Goal: Task Accomplishment & Management: Complete application form

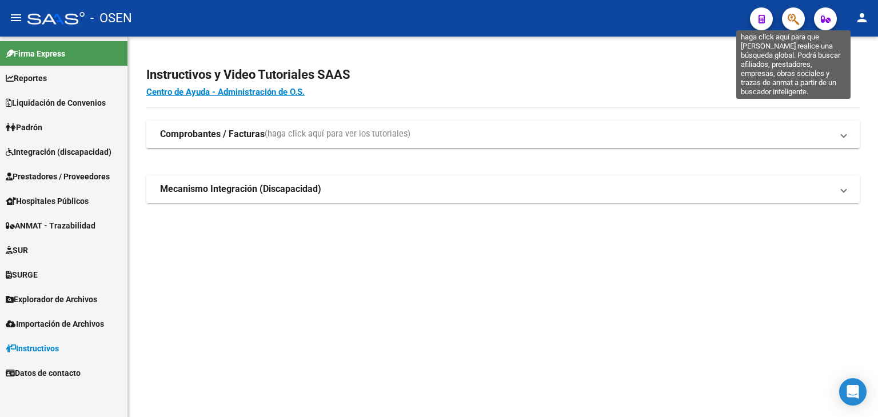
click at [791, 17] on icon "button" at bounding box center [793, 19] width 11 height 13
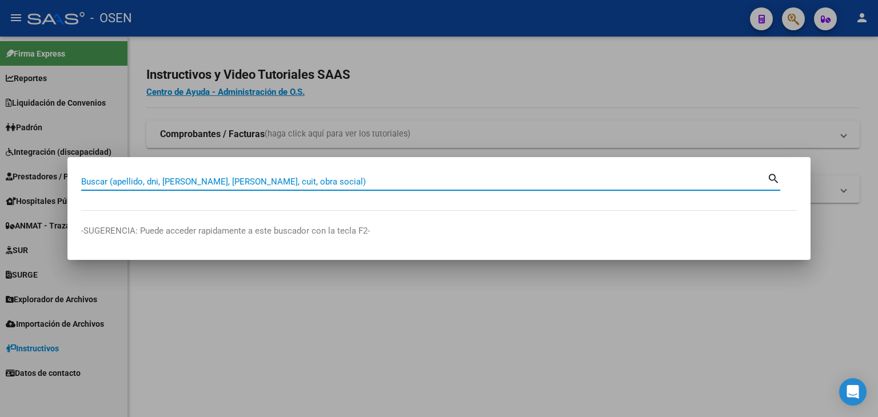
paste input "F.A.D.I Foro Auditores De Discapacidad"
drag, startPoint x: 253, startPoint y: 181, endPoint x: 36, endPoint y: 176, distance: 217.3
click at [37, 176] on div "F.A.D.I Foro Auditores De Discapacidad Buscar (apellido, dni, cuil, nro traspas…" at bounding box center [439, 208] width 878 height 417
type input "51222670"
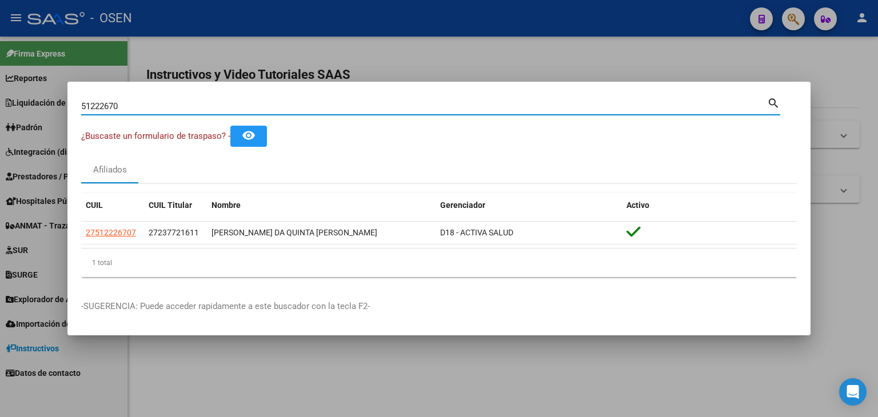
click at [475, 56] on div at bounding box center [439, 208] width 878 height 417
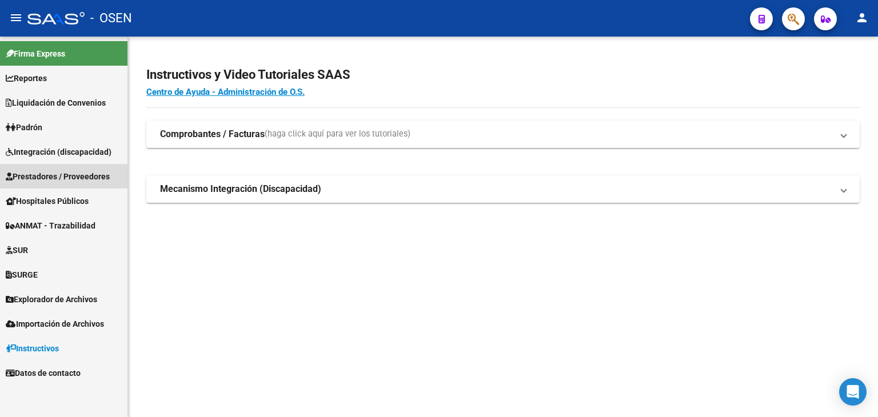
click at [43, 177] on span "Prestadores / Proveedores" at bounding box center [58, 176] width 104 height 13
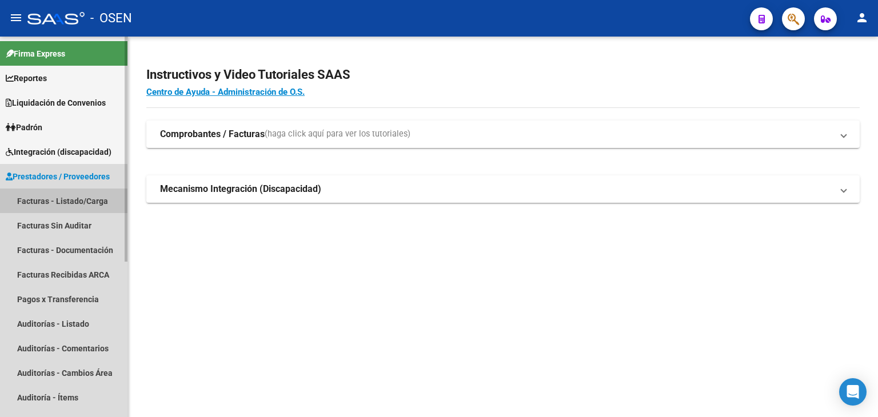
click at [37, 199] on link "Facturas - Listado/Carga" at bounding box center [64, 201] width 128 height 25
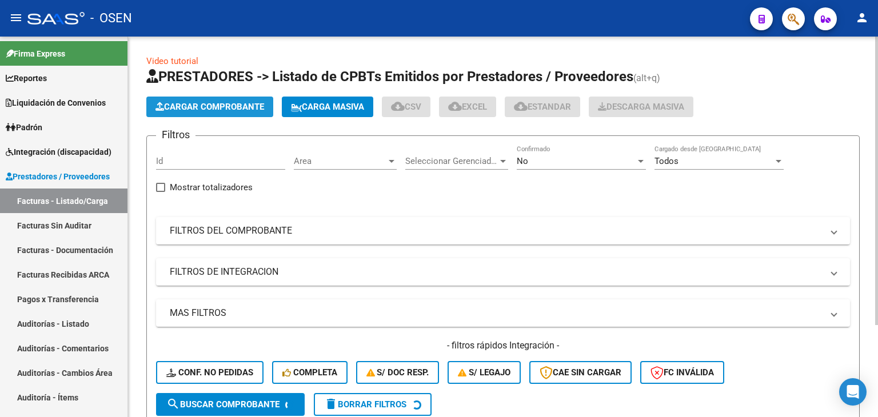
click at [196, 114] on button "Cargar Comprobante" at bounding box center [209, 107] width 127 height 21
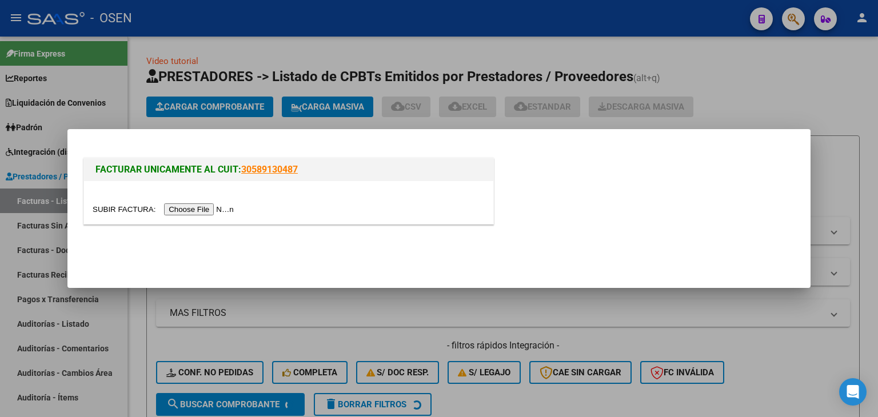
click at [199, 211] on input "file" at bounding box center [165, 210] width 145 height 12
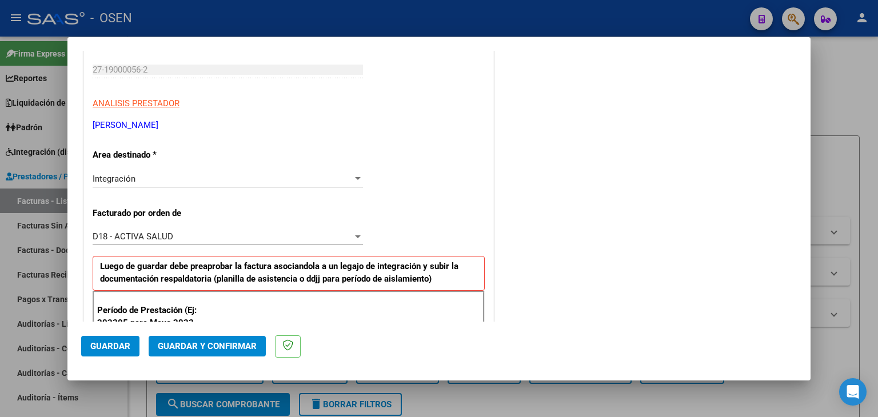
scroll to position [286, 0]
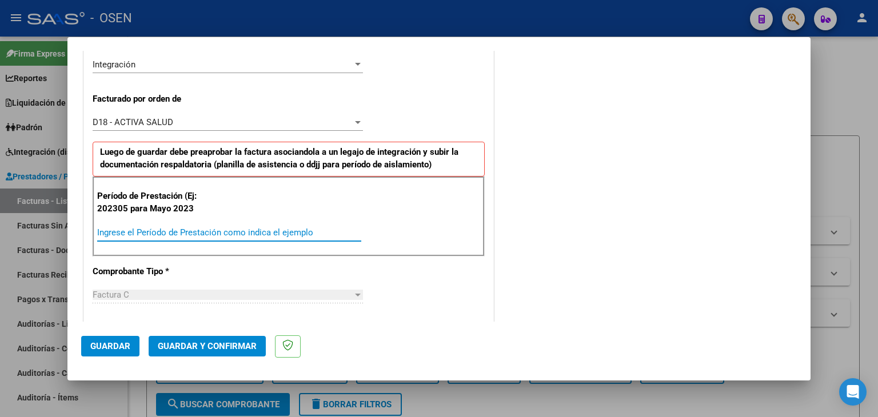
click at [184, 234] on input "Ingrese el Período de Prestación como indica el ejemplo" at bounding box center [229, 233] width 264 height 10
type input "202507"
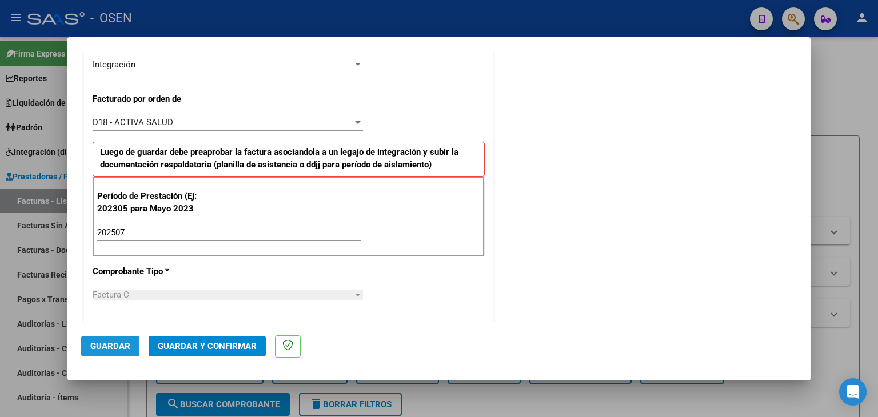
click at [116, 350] on span "Guardar" at bounding box center [110, 346] width 40 height 10
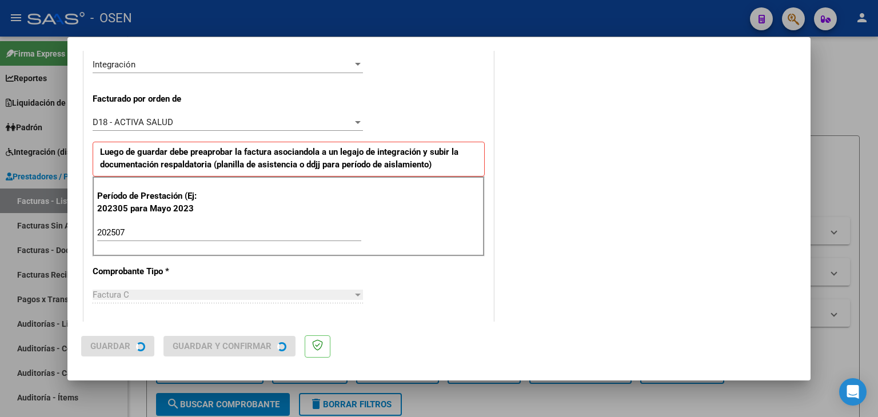
scroll to position [0, 0]
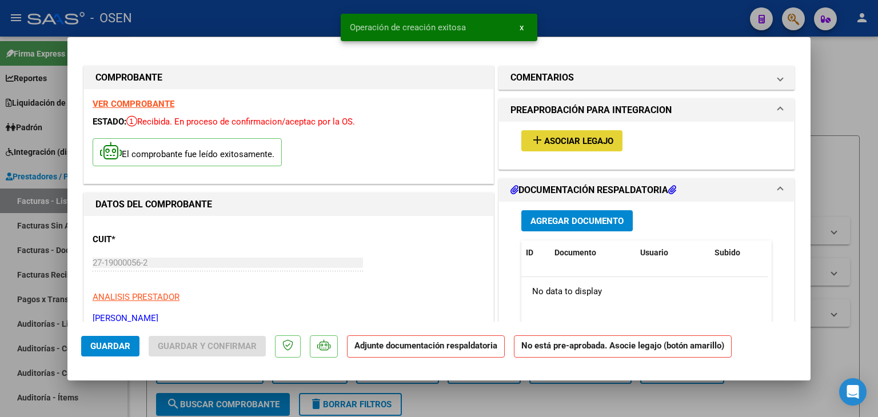
click at [588, 140] on span "Asociar Legajo" at bounding box center [578, 141] width 69 height 10
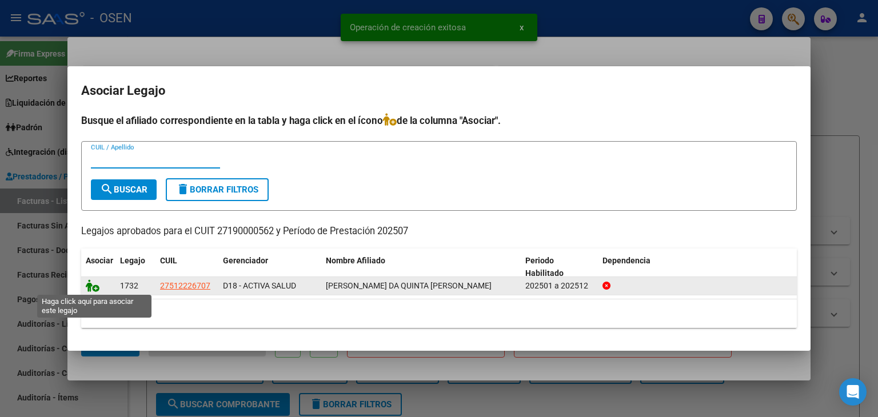
click at [89, 288] on icon at bounding box center [93, 286] width 14 height 13
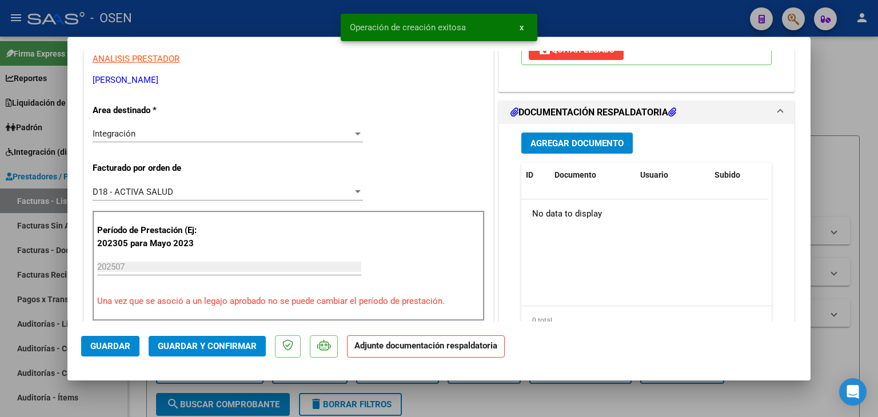
scroll to position [286, 0]
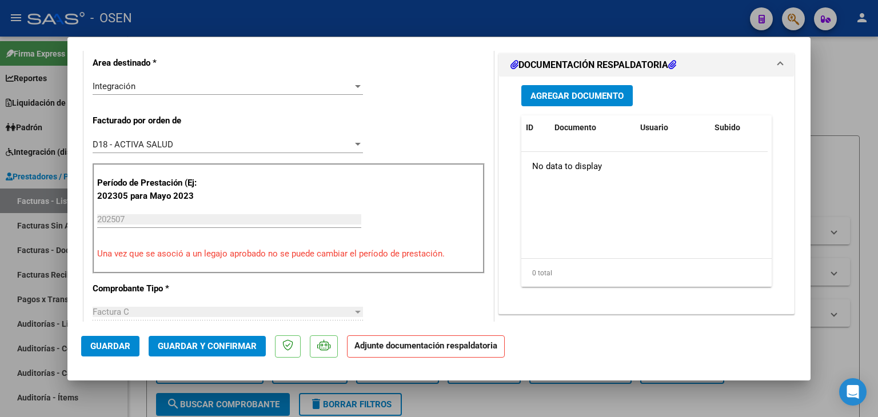
click at [575, 91] on span "Agregar Documento" at bounding box center [577, 96] width 93 height 10
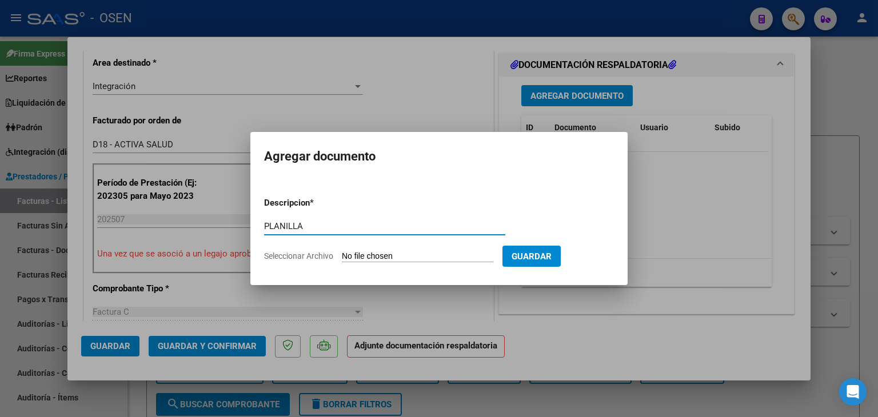
type input "PLANILLA"
click at [342, 252] on input "Seleccionar Archivo" at bounding box center [418, 257] width 152 height 11
type input "C:\fakepath\CamScanner [DATE] 17.33.pdf"
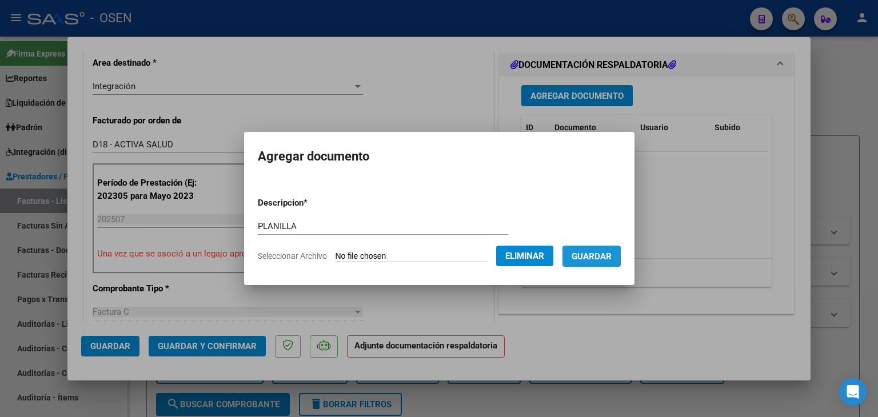
drag, startPoint x: 608, startPoint y: 254, endPoint x: 355, endPoint y: 254, distance: 253.9
click at [608, 254] on span "Guardar" at bounding box center [592, 257] width 40 height 10
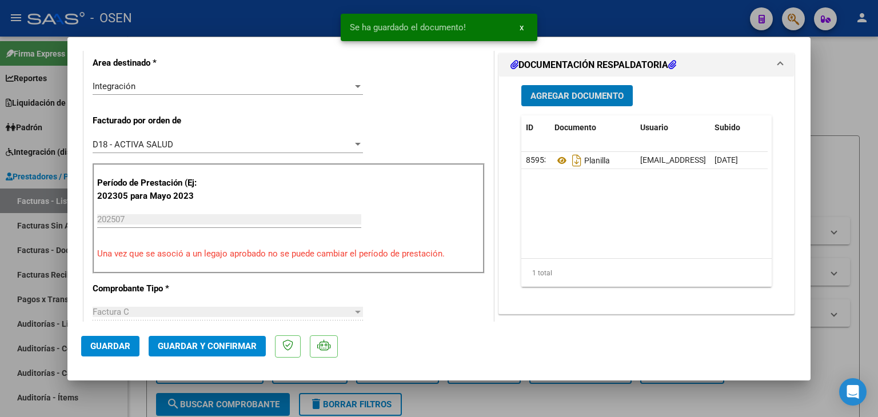
click at [94, 347] on span "Guardar" at bounding box center [110, 346] width 40 height 10
click at [141, 392] on div at bounding box center [439, 208] width 878 height 417
type input "$ 0,00"
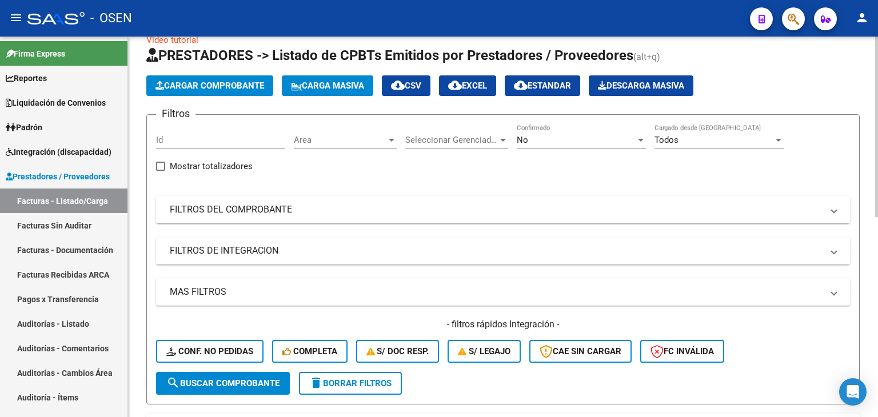
scroll to position [0, 0]
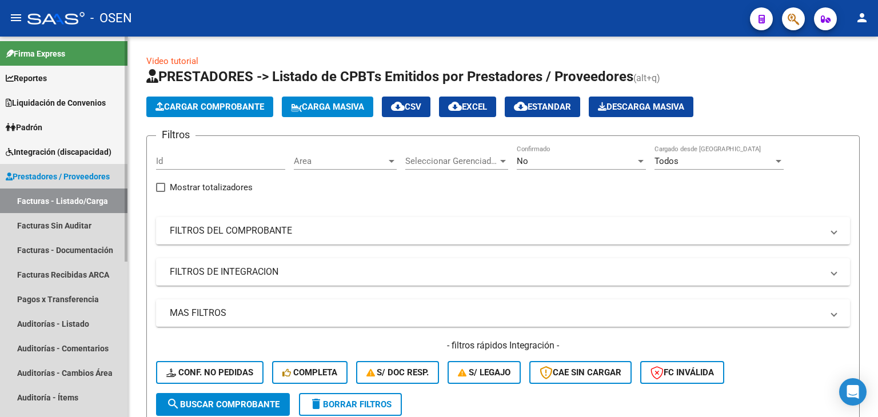
click at [65, 167] on link "Prestadores / Proveedores" at bounding box center [64, 176] width 128 height 25
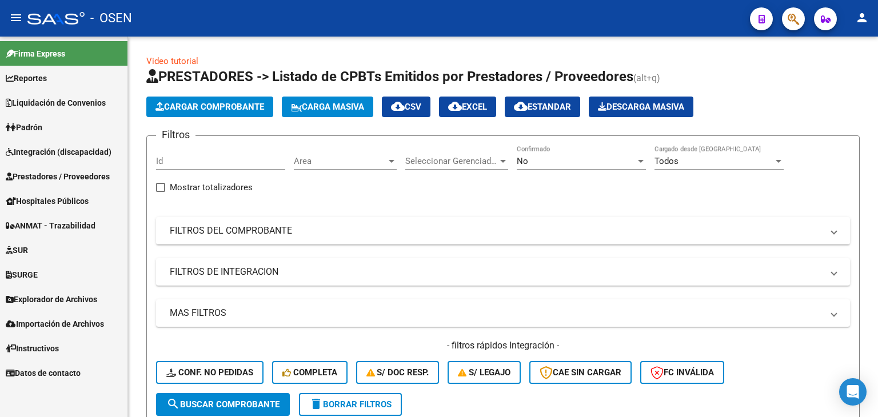
click at [45, 272] on link "SURGE" at bounding box center [64, 274] width 128 height 25
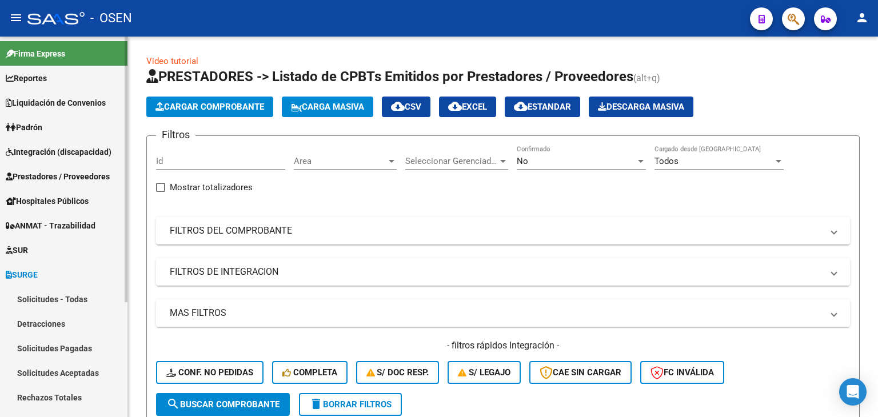
click at [57, 294] on link "Solicitudes - Todas" at bounding box center [64, 299] width 128 height 25
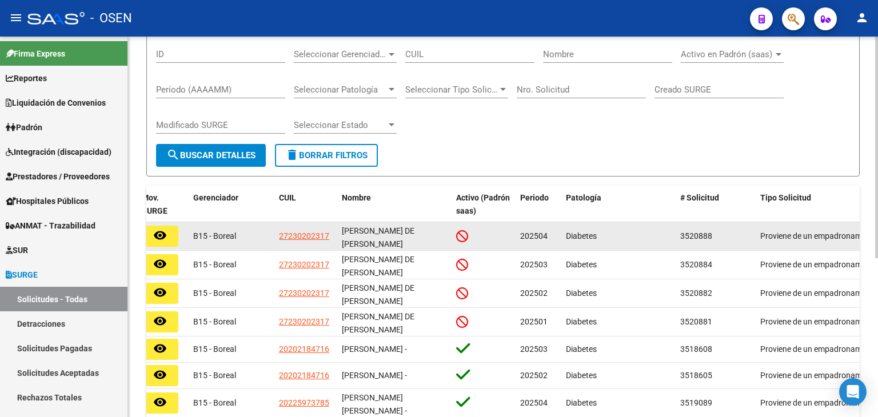
drag, startPoint x: 591, startPoint y: 166, endPoint x: 603, endPoint y: 226, distance: 61.2
click at [603, 226] on div "Instructivo SURGE SURGE -> Solicitudes - Todas (alt+9) cloud_download Exportar …" at bounding box center [503, 239] width 714 height 596
